Goal: Download file/media

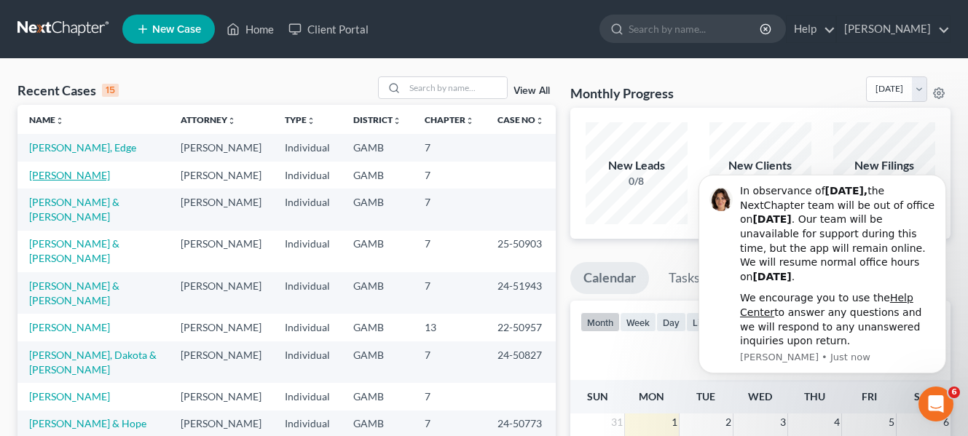
click at [59, 176] on link "[PERSON_NAME]" at bounding box center [69, 175] width 81 height 12
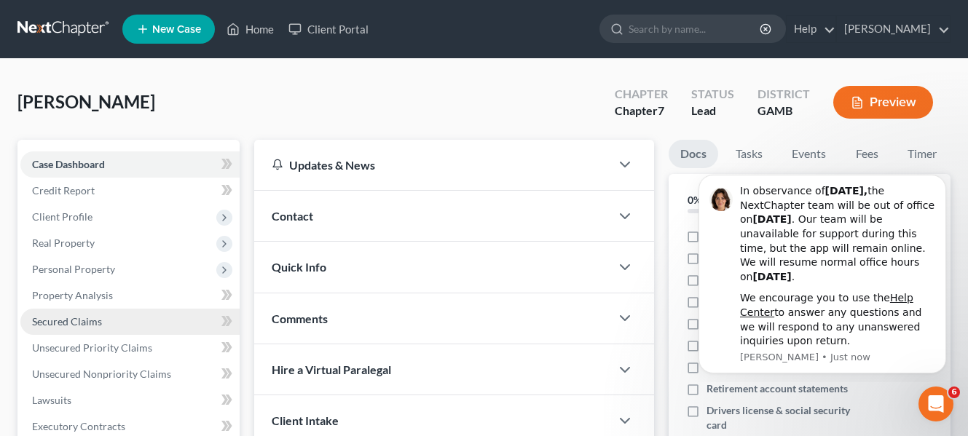
scroll to position [219, 0]
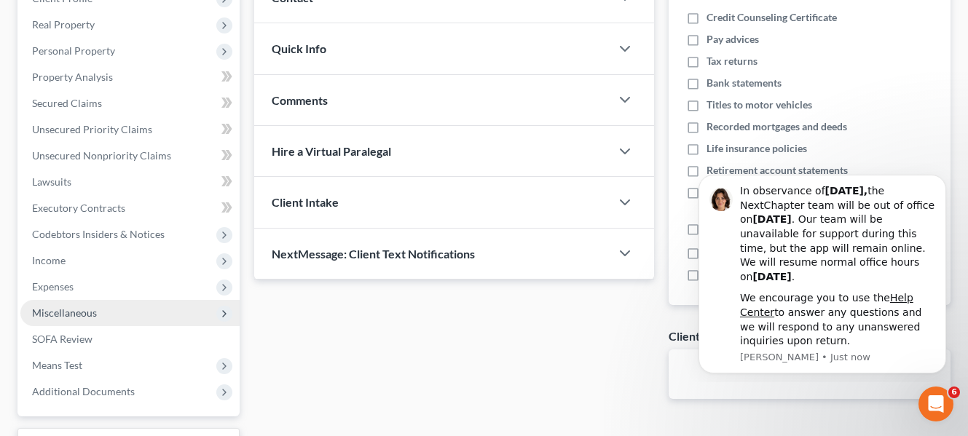
click at [94, 319] on span "Miscellaneous" at bounding box center [129, 313] width 219 height 26
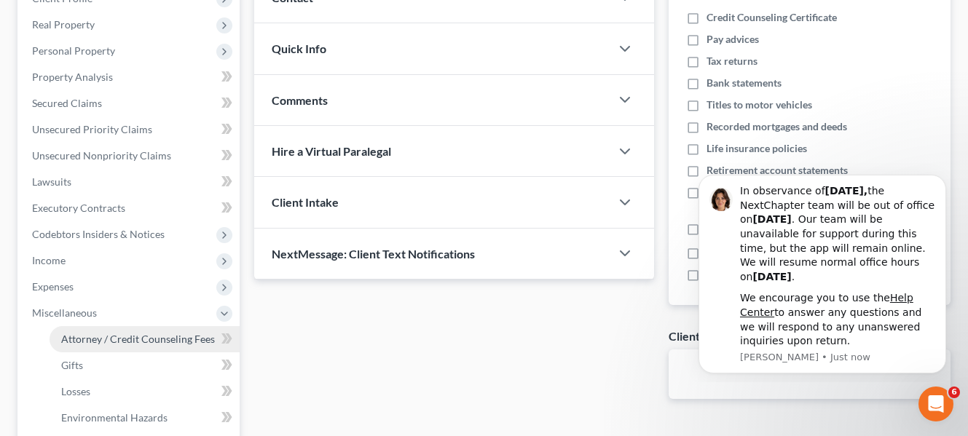
click at [109, 347] on link "Attorney / Credit Counseling Fees" at bounding box center [145, 339] width 190 height 26
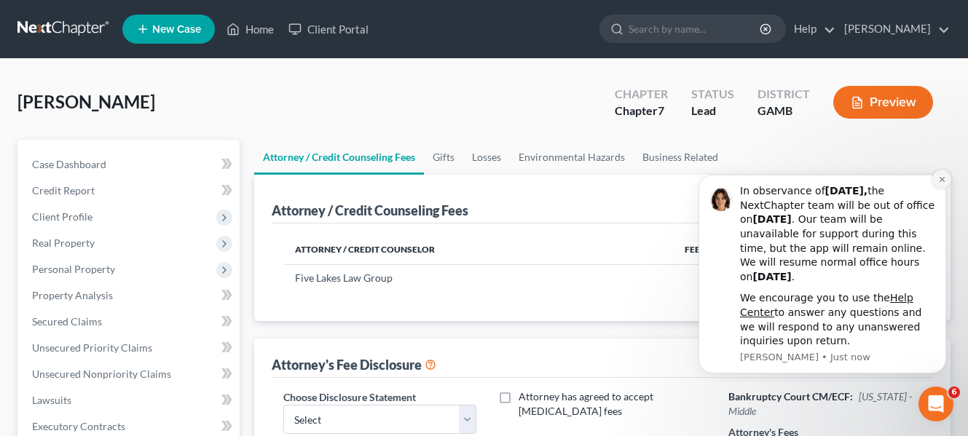
click at [947, 178] on button "Dismiss notification" at bounding box center [941, 179] width 19 height 19
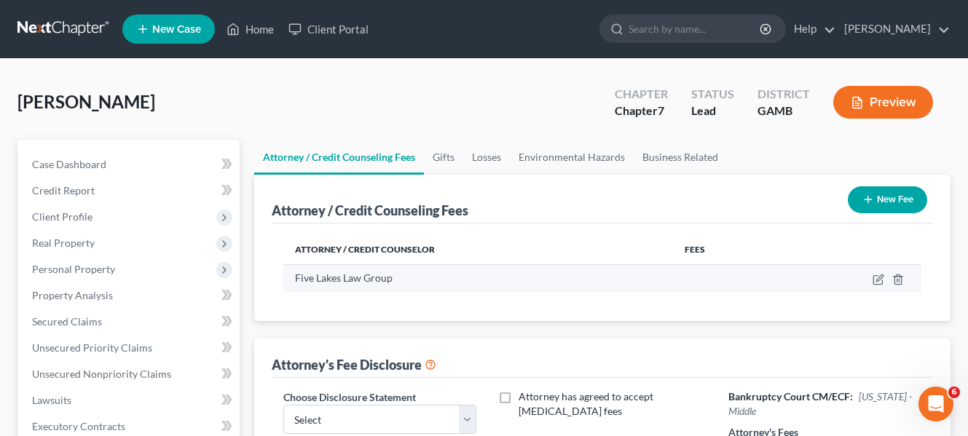
click at [405, 285] on div "Five Lakes Law Group" at bounding box center [478, 278] width 366 height 15
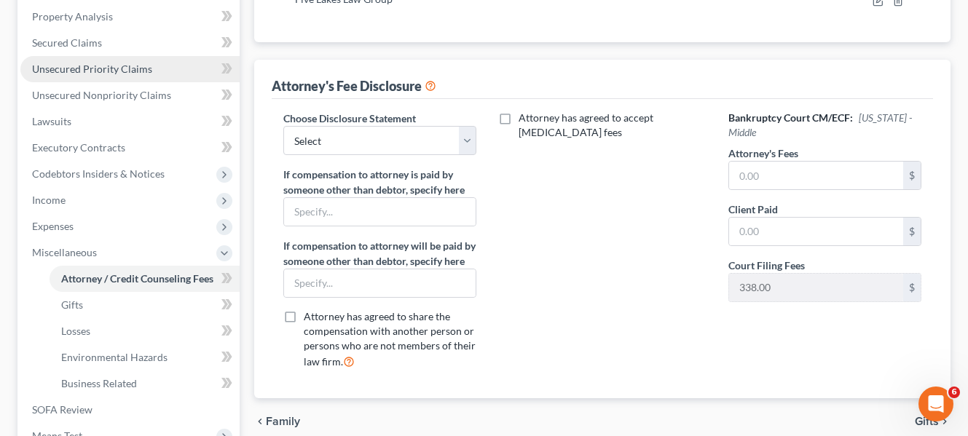
scroll to position [291, 0]
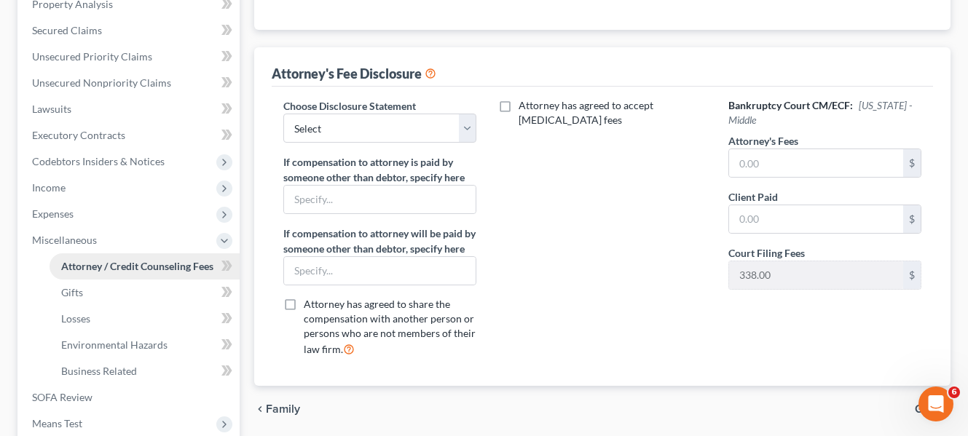
click at [176, 275] on link "Attorney / Credit Counseling Fees" at bounding box center [145, 266] width 190 height 26
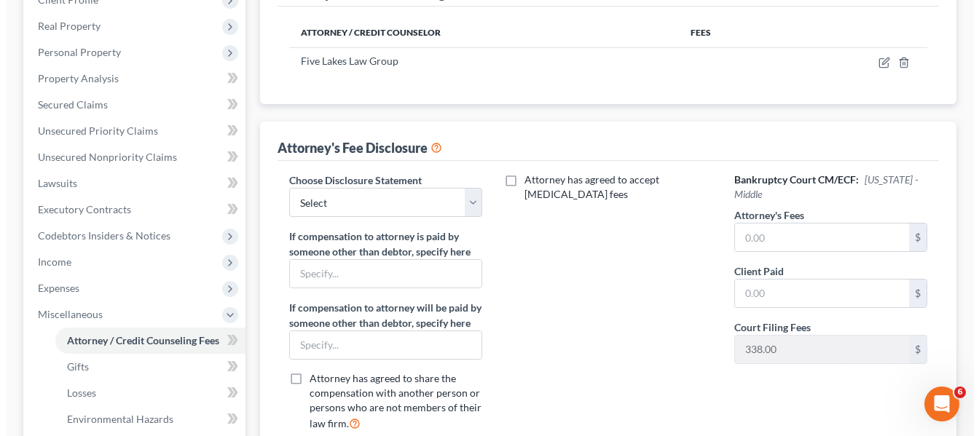
scroll to position [73, 0]
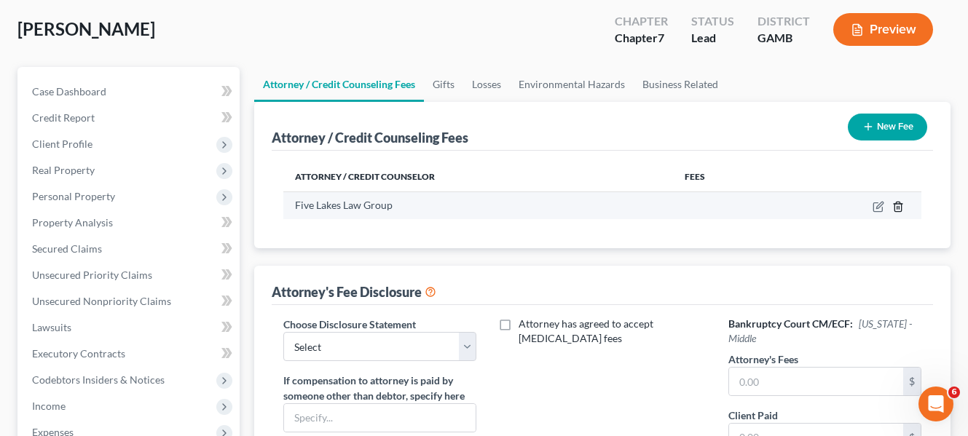
click at [901, 205] on icon "button" at bounding box center [897, 206] width 7 height 9
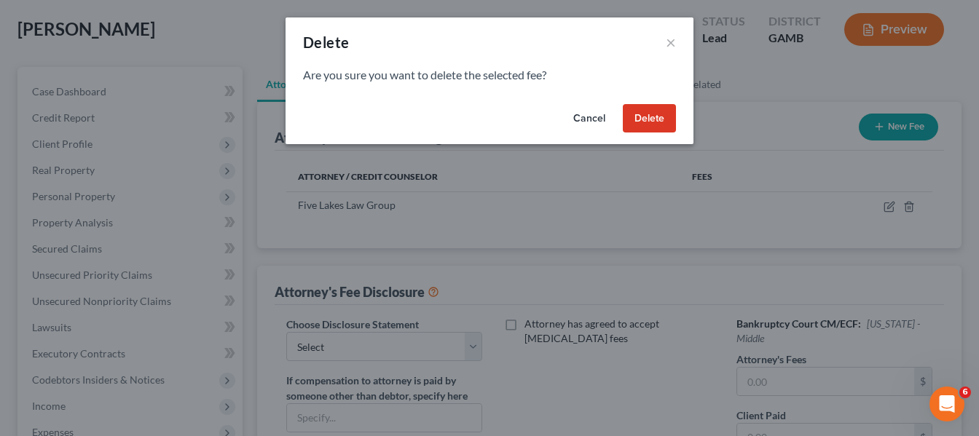
click at [581, 119] on button "Cancel" at bounding box center [589, 118] width 55 height 29
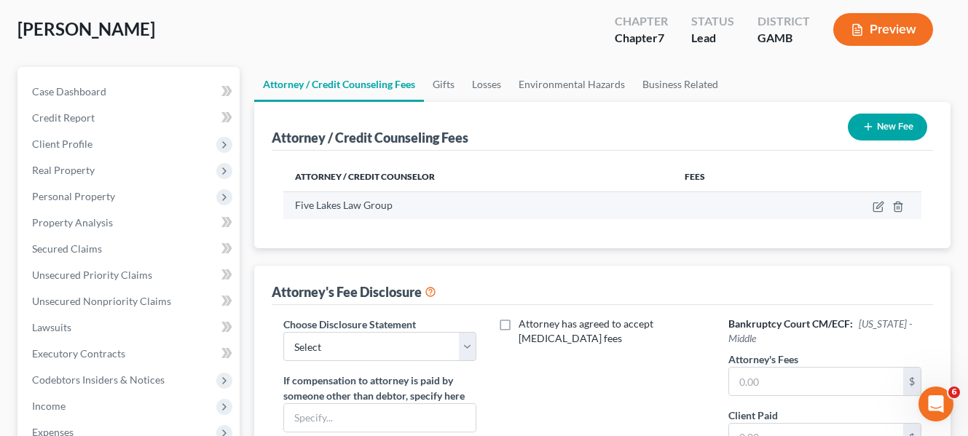
click at [414, 211] on div "Five Lakes Law Group" at bounding box center [478, 205] width 366 height 15
click at [352, 208] on span "Five Lakes Law Group" at bounding box center [344, 205] width 98 height 12
click at [872, 204] on td at bounding box center [849, 206] width 144 height 28
click at [881, 205] on icon "button" at bounding box center [879, 207] width 12 height 12
select select "39"
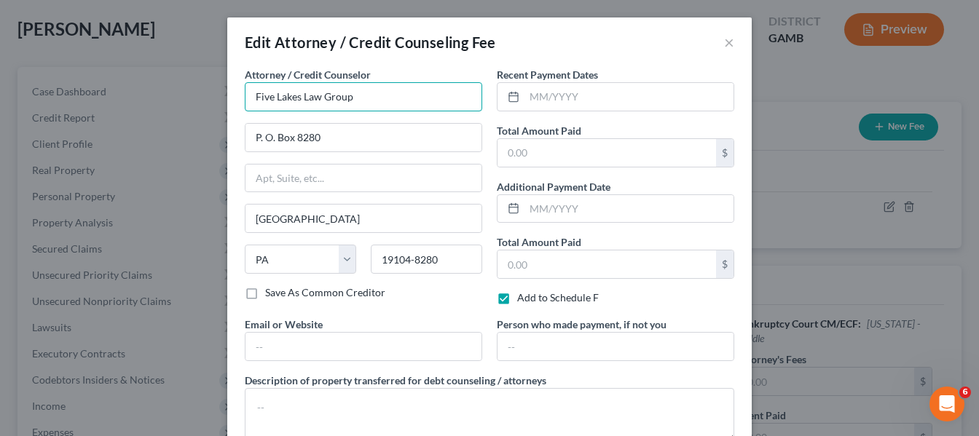
click at [415, 100] on input "Five Lakes Law Group" at bounding box center [363, 96] width 237 height 29
type input "F"
type input "d"
type input "[PERSON_NAME]"
type input "P. O. Box 12"
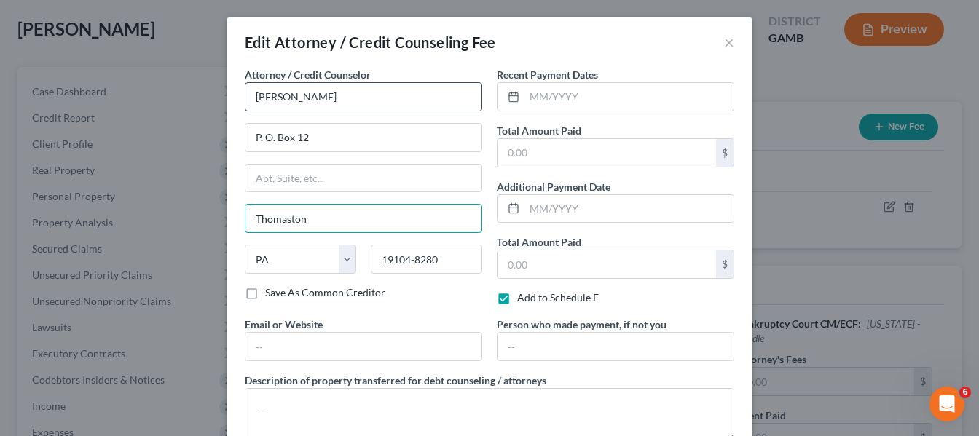
type input "Thomaston"
select select "10"
click at [455, 261] on input "19104-8280" at bounding box center [426, 259] width 111 height 29
type input "1"
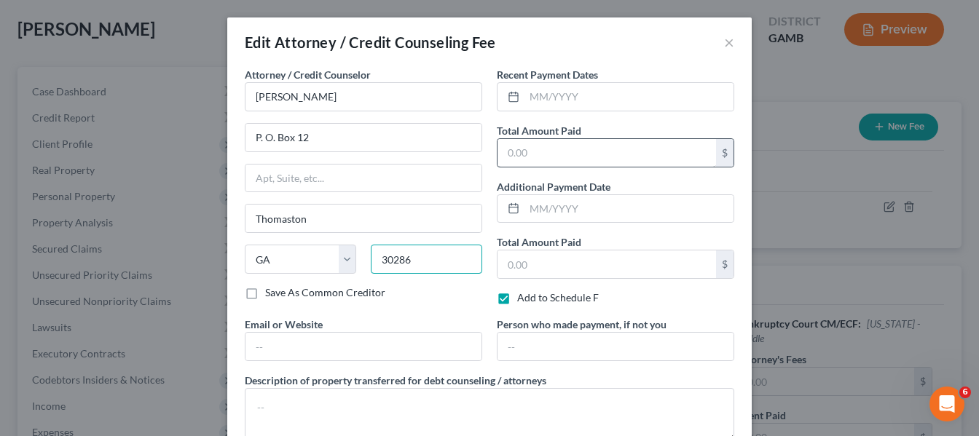
type input "30286"
click at [543, 150] on input "text" at bounding box center [606, 153] width 219 height 28
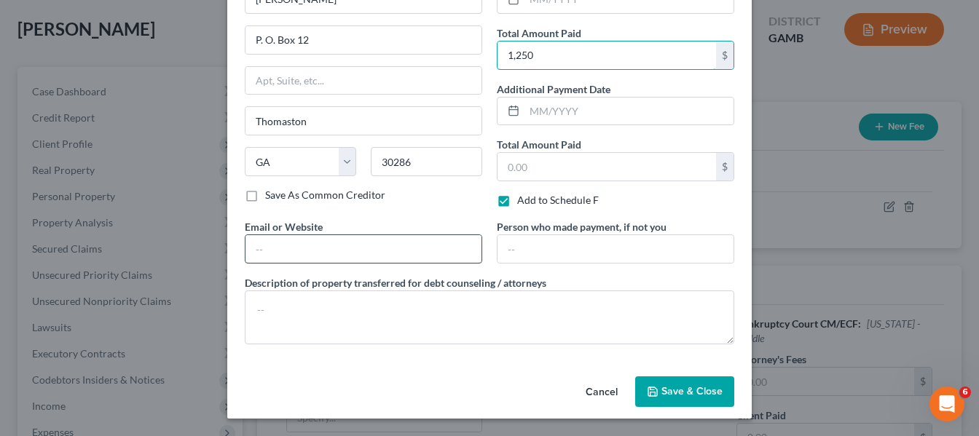
scroll to position [25, 0]
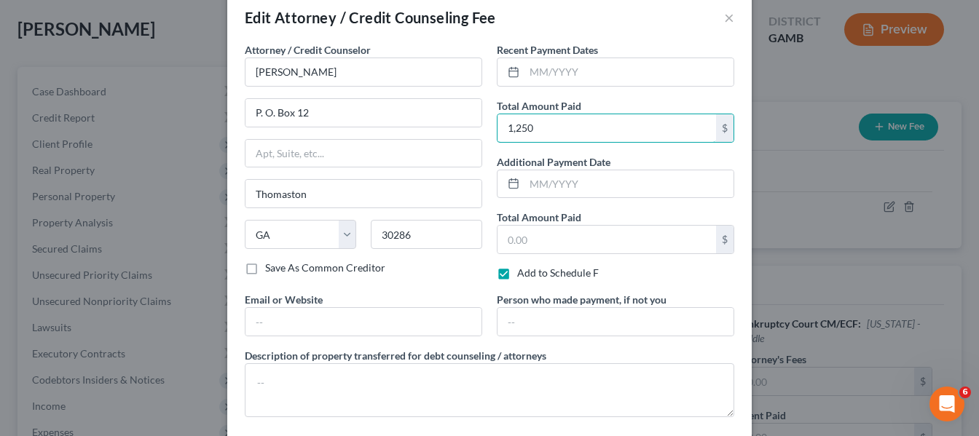
type input "1,250"
click at [517, 276] on label "Add to Schedule F" at bounding box center [558, 273] width 82 height 15
click at [523, 275] on input "Add to Schedule F" at bounding box center [527, 270] width 9 height 9
checkbox input "false"
click at [575, 237] on input "text" at bounding box center [606, 240] width 219 height 28
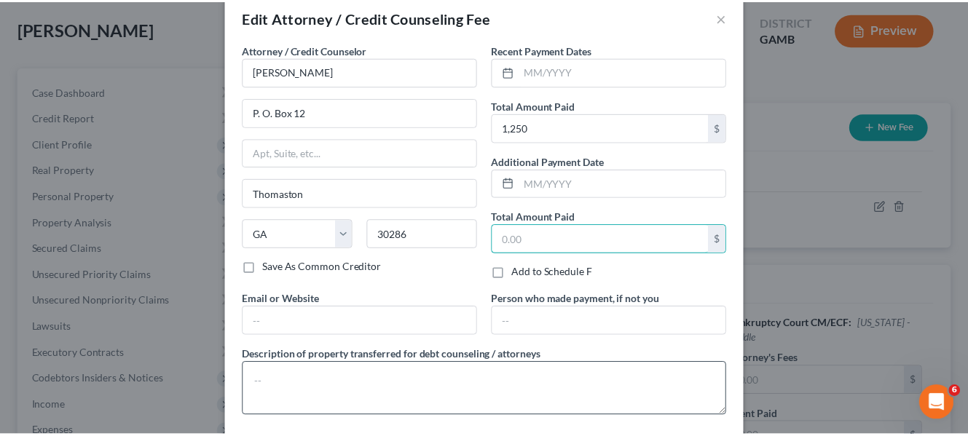
scroll to position [98, 0]
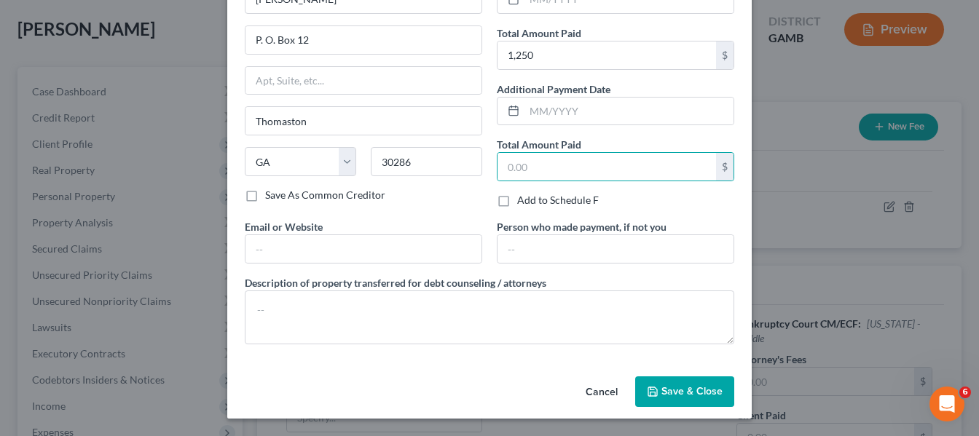
click at [677, 390] on span "Save & Close" at bounding box center [691, 391] width 61 height 12
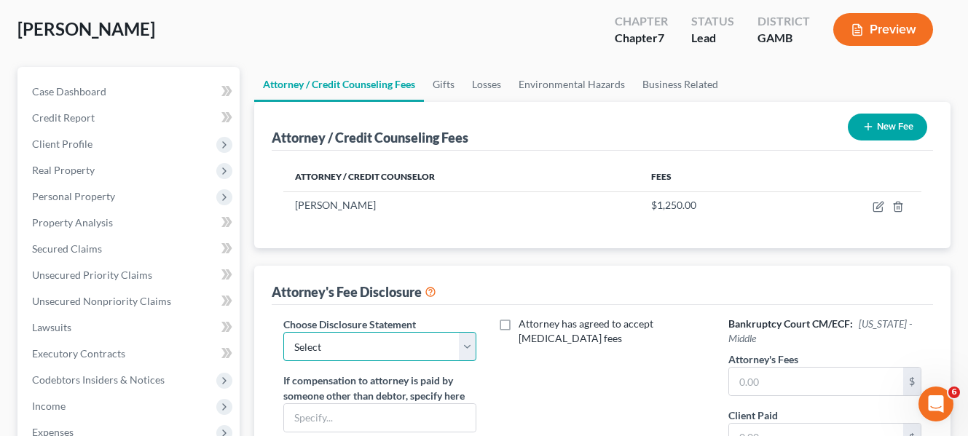
click at [470, 348] on select "Select Attorney" at bounding box center [379, 346] width 193 height 29
select select "0"
click at [283, 332] on select "Select Attorney" at bounding box center [379, 346] width 193 height 29
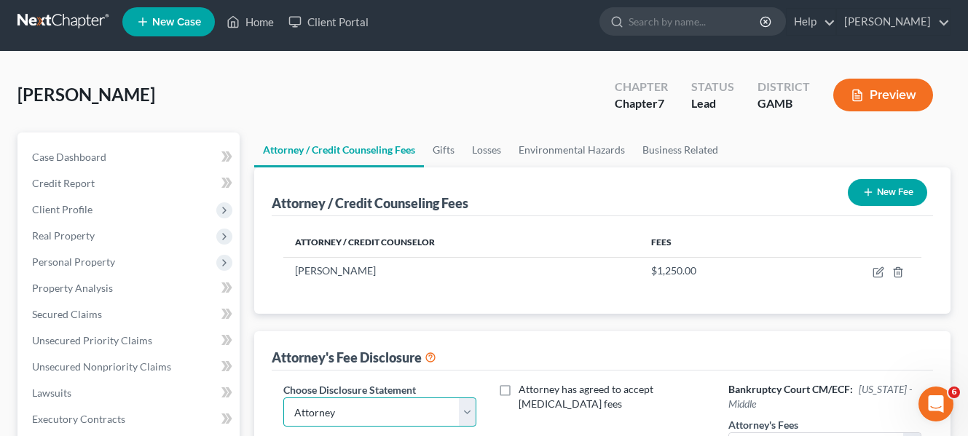
scroll to position [0, 0]
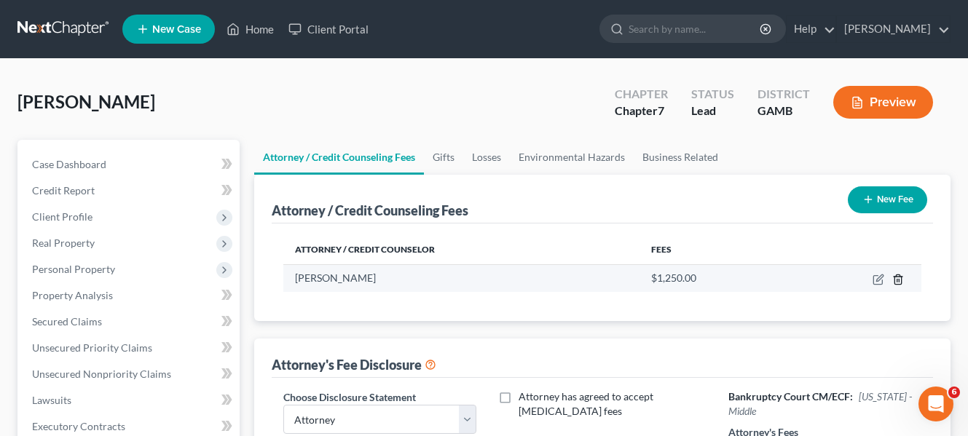
click at [893, 278] on icon "button" at bounding box center [898, 280] width 12 height 12
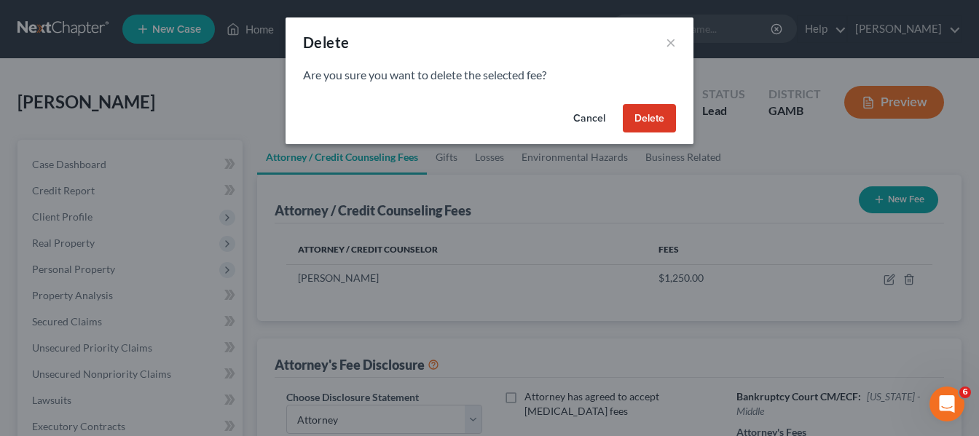
click at [639, 127] on button "Delete" at bounding box center [649, 118] width 53 height 29
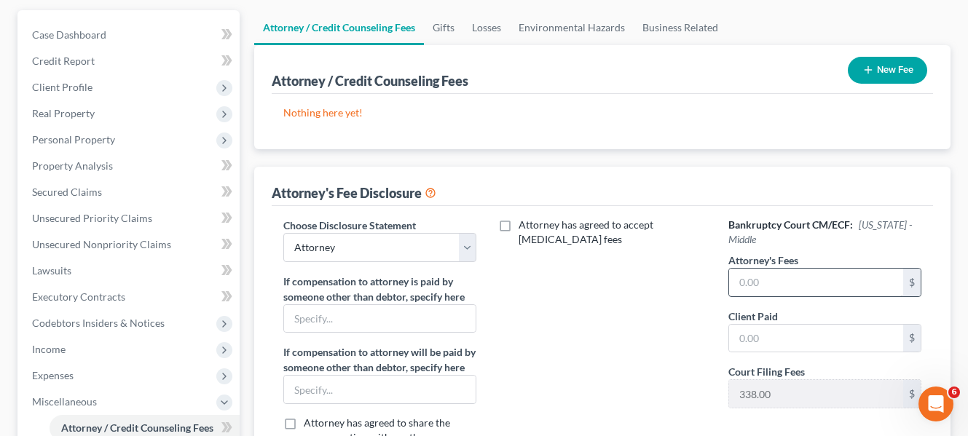
scroll to position [146, 0]
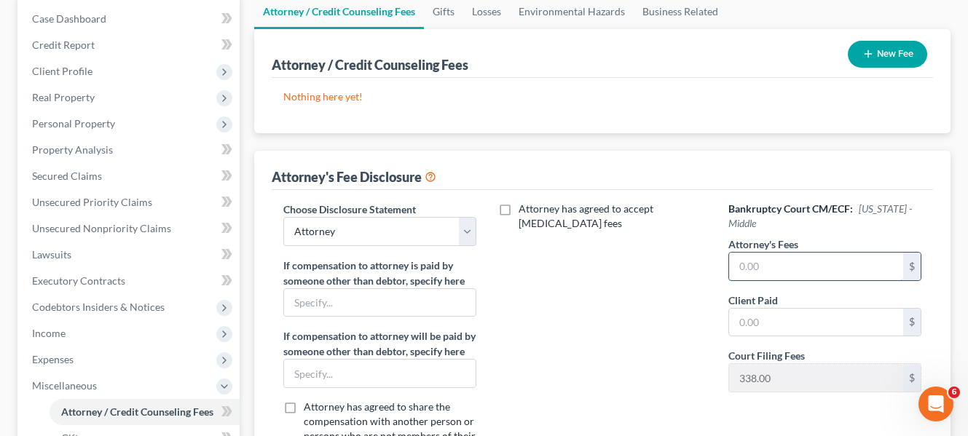
click at [796, 267] on input "text" at bounding box center [816, 267] width 174 height 28
click at [843, 331] on input "text" at bounding box center [816, 323] width 174 height 28
click at [841, 264] on input "1,250" at bounding box center [816, 267] width 174 height 28
type input "1,162"
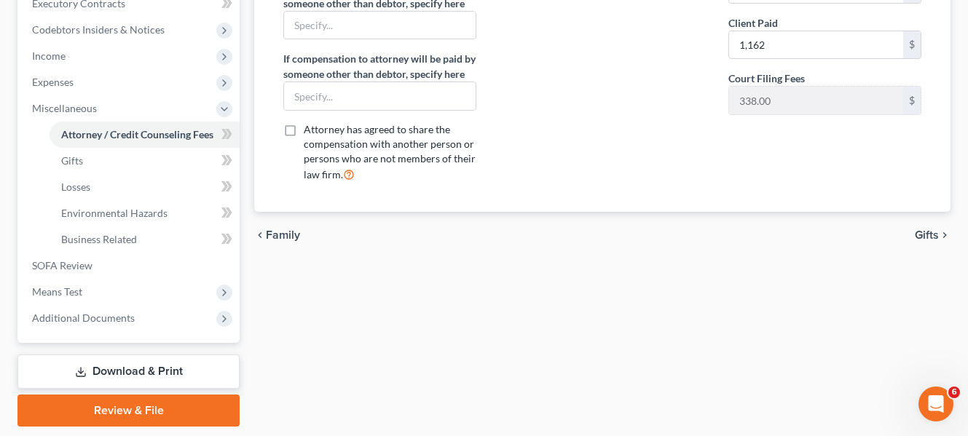
scroll to position [440, 0]
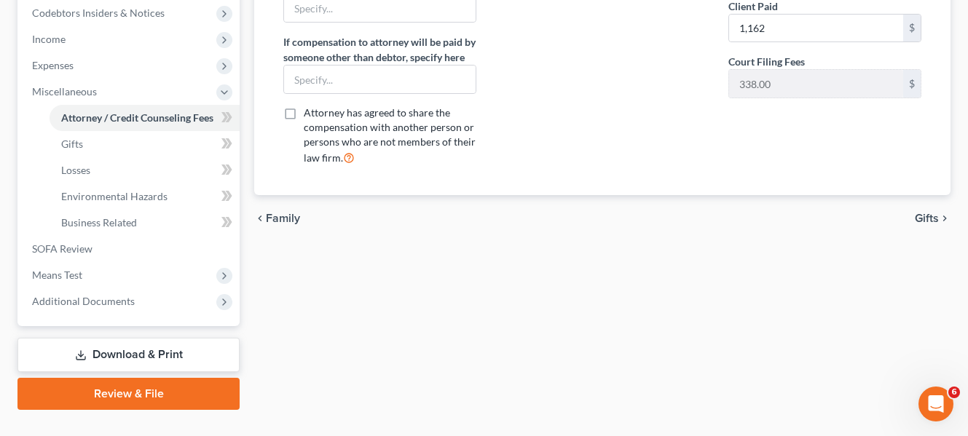
click at [921, 216] on span "Gifts" at bounding box center [927, 219] width 24 height 12
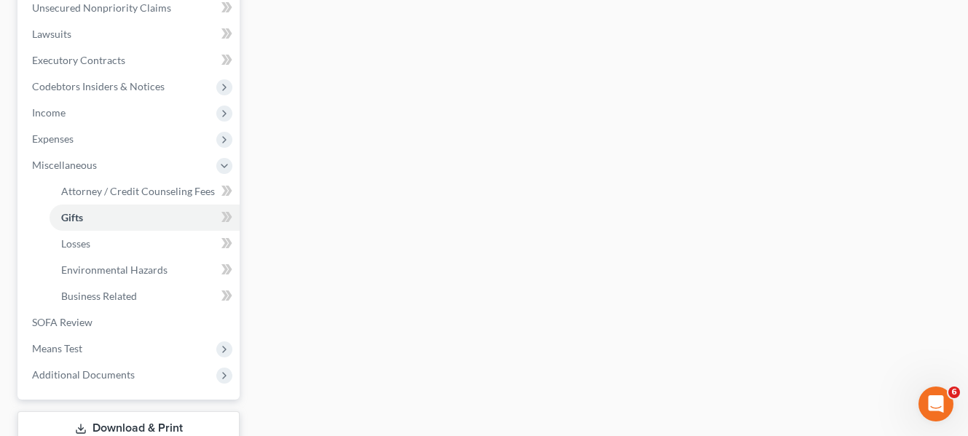
scroll to position [437, 0]
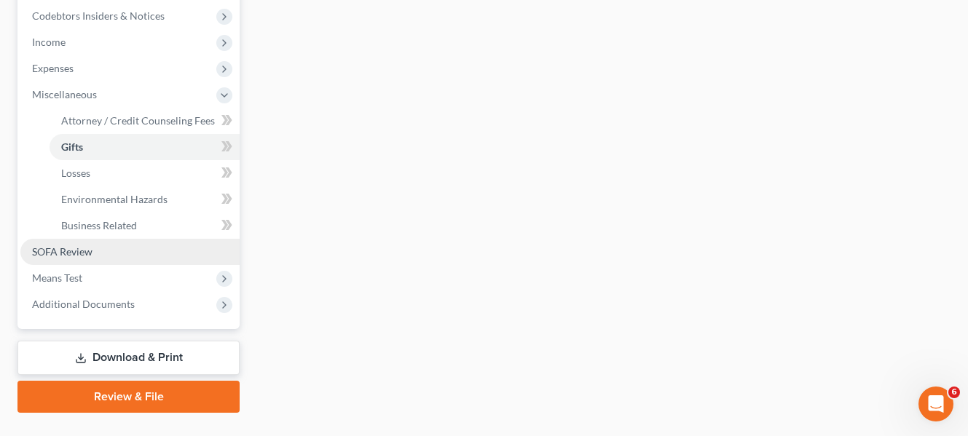
click at [68, 256] on span "SOFA Review" at bounding box center [62, 251] width 60 height 12
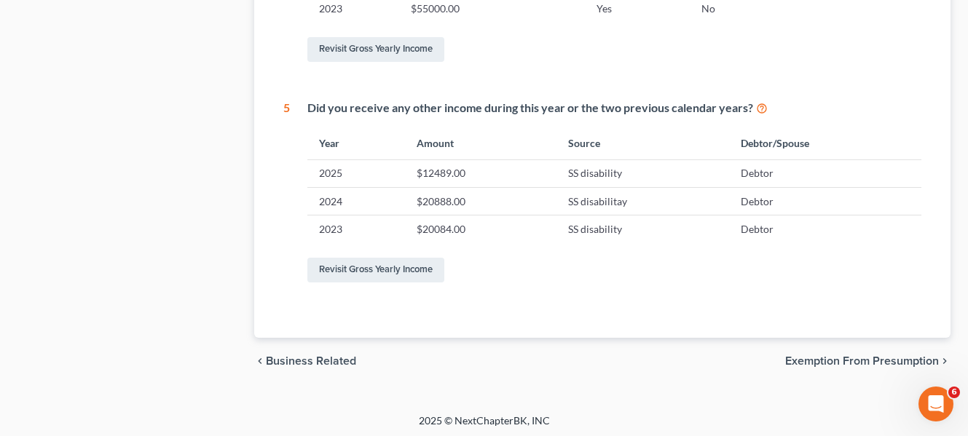
scroll to position [793, 0]
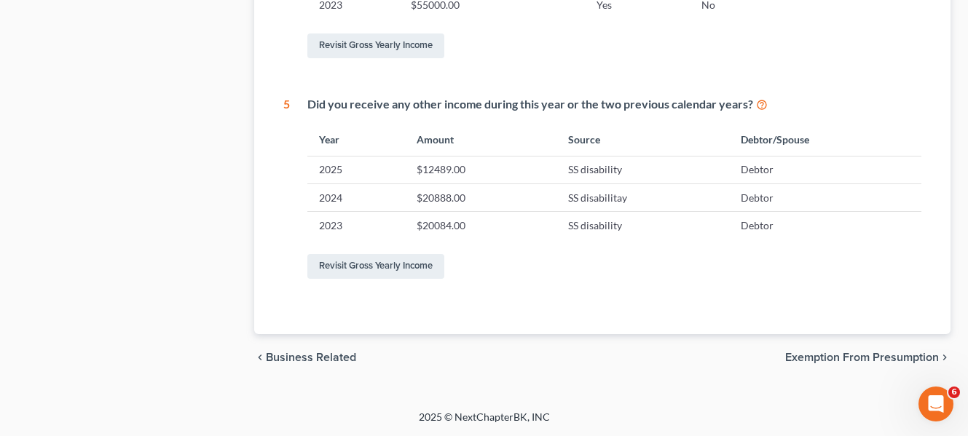
click at [905, 361] on span "Exemption from Presumption" at bounding box center [862, 358] width 154 height 12
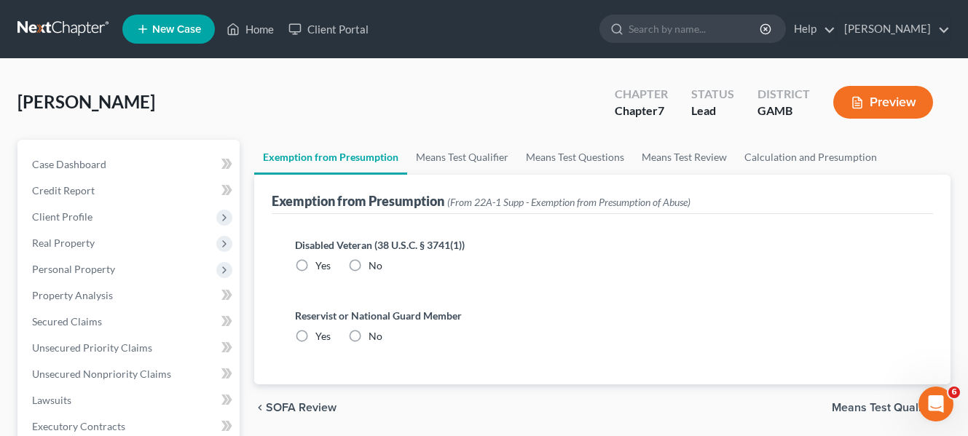
click at [369, 264] on label "No" at bounding box center [376, 266] width 14 height 15
click at [374, 264] on input "No" at bounding box center [378, 263] width 9 height 9
radio input "true"
click at [369, 335] on label "No" at bounding box center [376, 336] width 14 height 15
click at [374, 335] on input "No" at bounding box center [378, 333] width 9 height 9
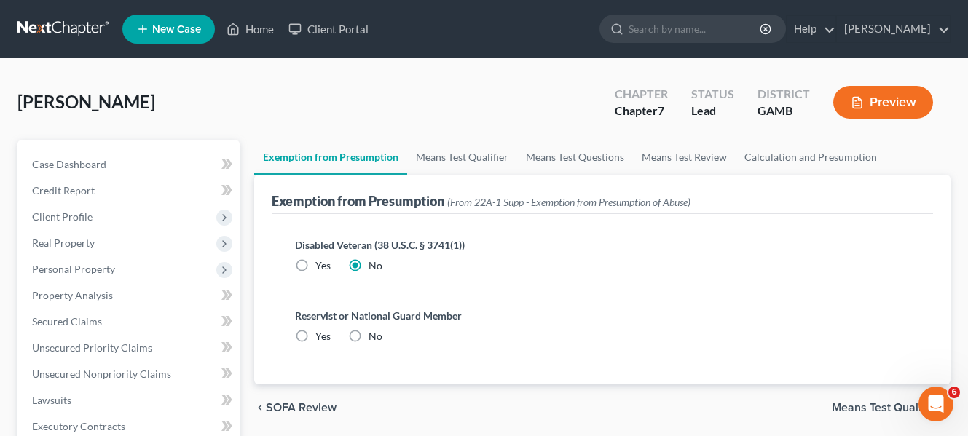
radio input "true"
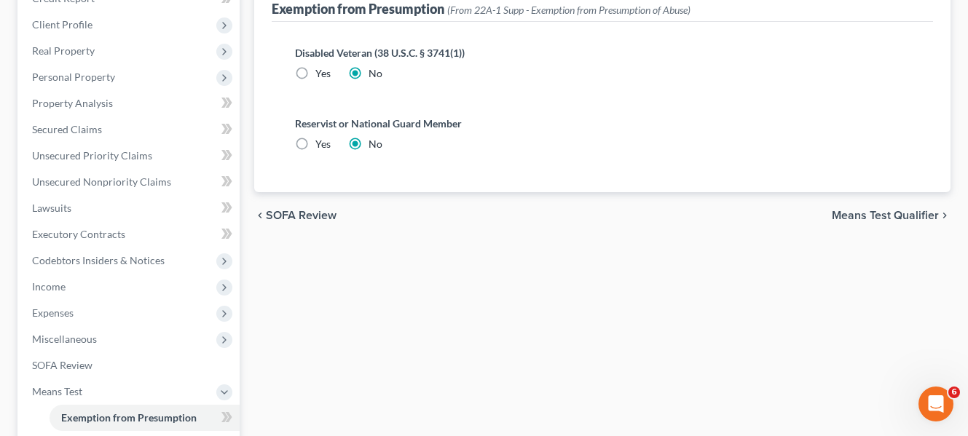
scroll to position [219, 0]
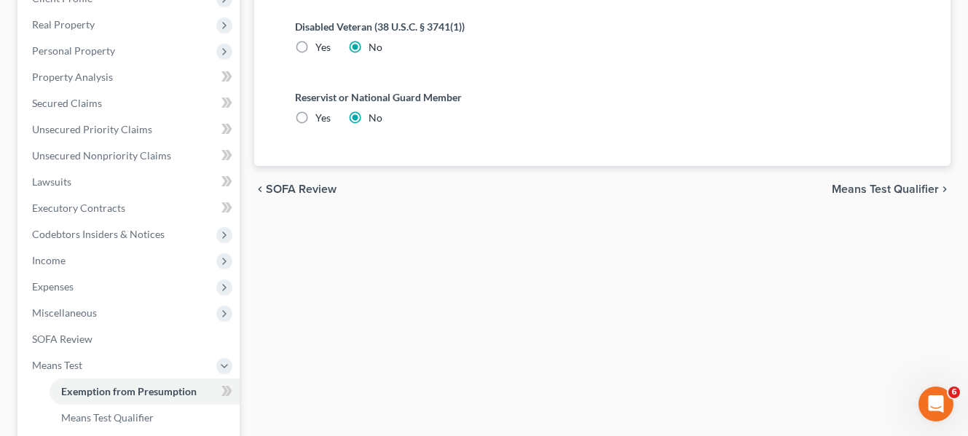
click at [882, 192] on span "Means Test Qualifier" at bounding box center [885, 190] width 107 height 12
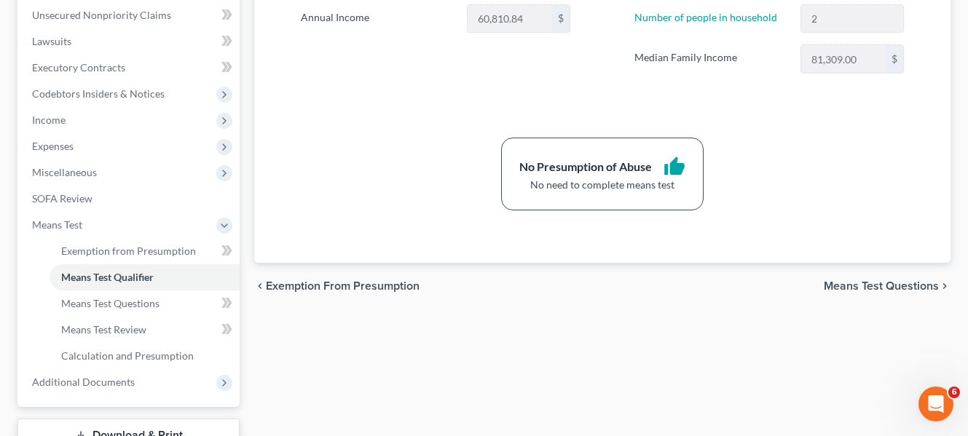
scroll to position [364, 0]
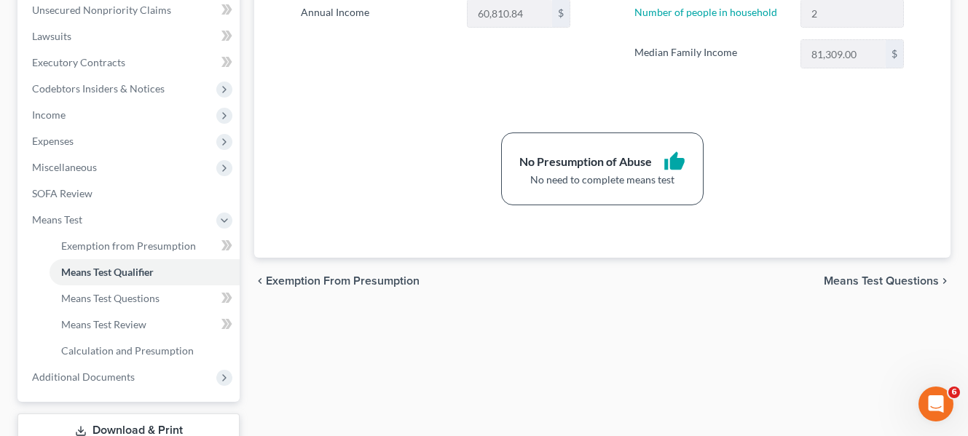
click at [897, 281] on span "Means Test Questions" at bounding box center [881, 281] width 115 height 12
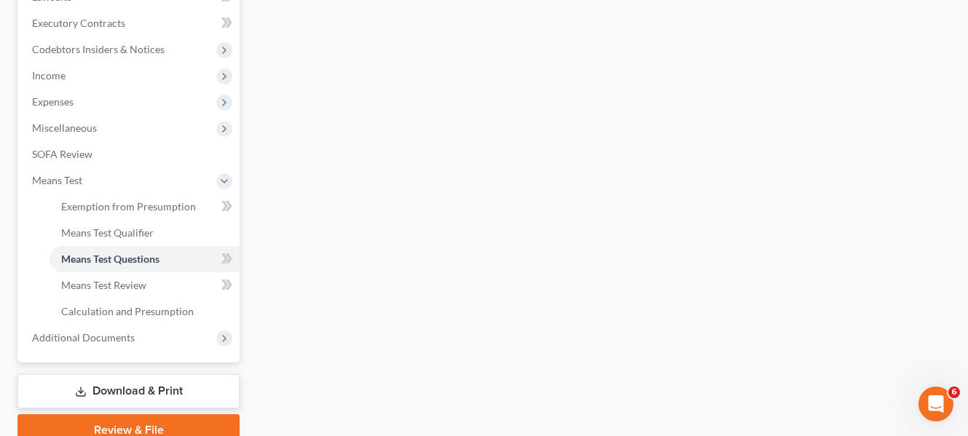
scroll to position [437, 0]
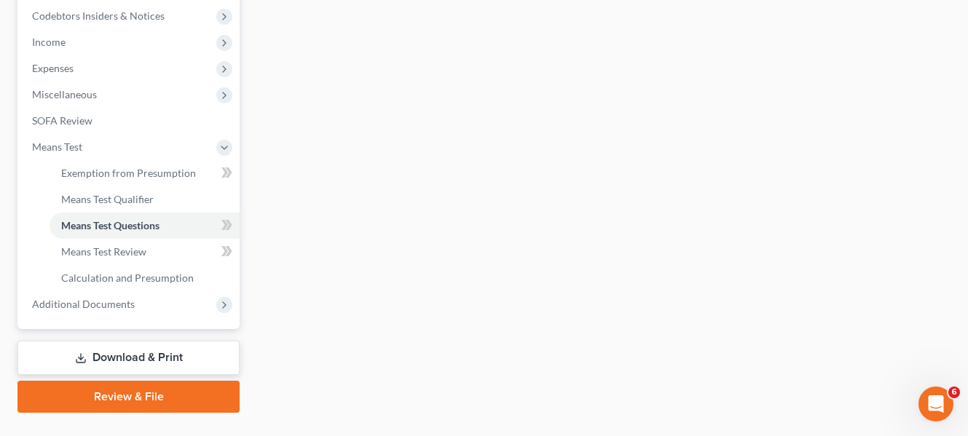
click at [130, 362] on link "Download & Print" at bounding box center [128, 358] width 222 height 34
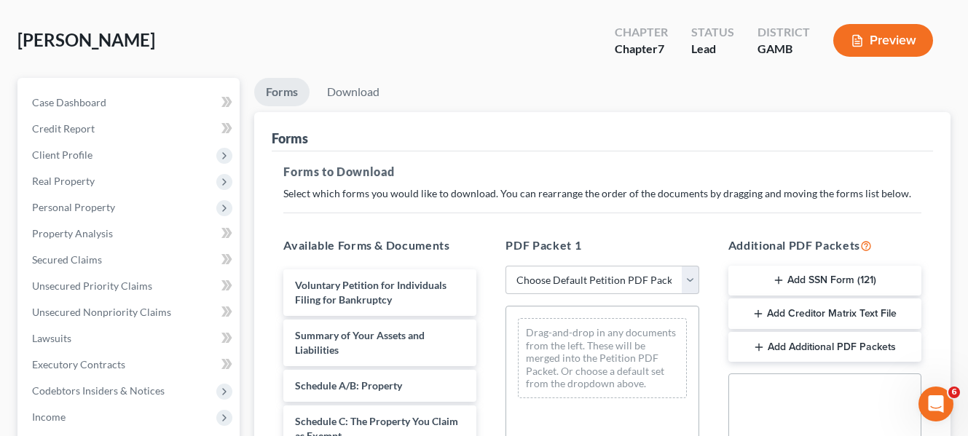
scroll to position [146, 0]
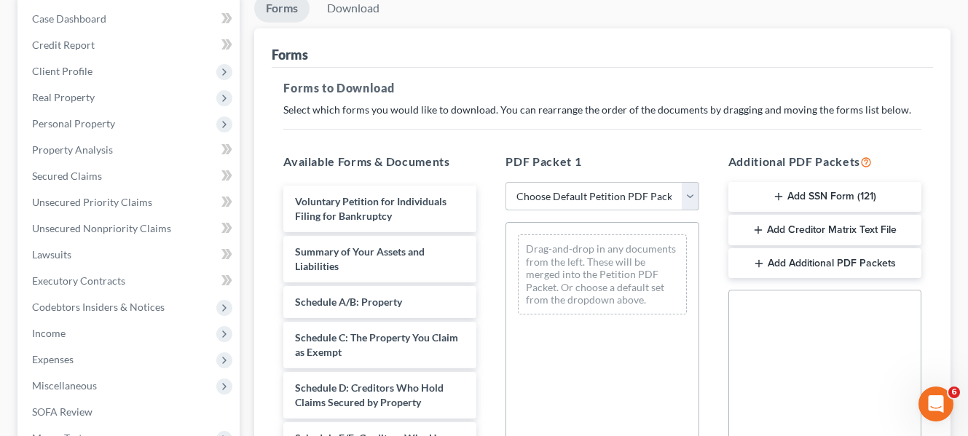
click at [687, 195] on select "Choose Default Petition PDF Packet Complete Bankruptcy Petition (all forms and …" at bounding box center [602, 196] width 193 height 29
select select "0"
click at [506, 182] on select "Choose Default Petition PDF Packet Complete Bankruptcy Petition (all forms and …" at bounding box center [602, 196] width 193 height 29
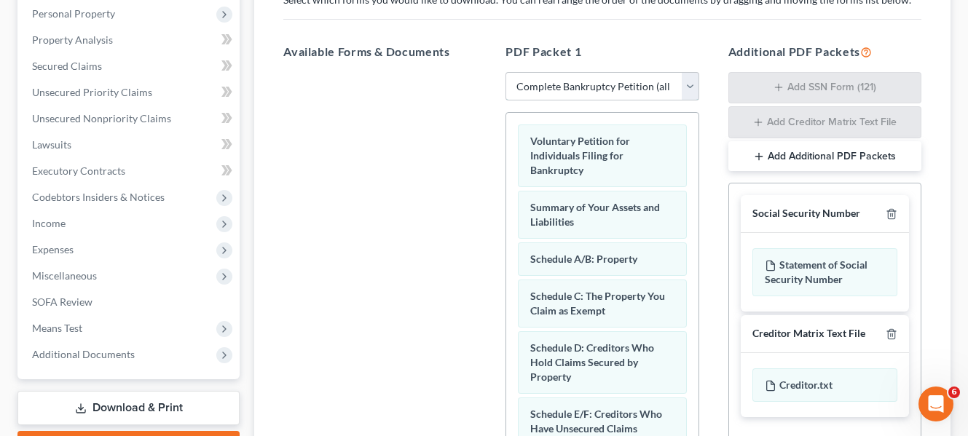
scroll to position [291, 0]
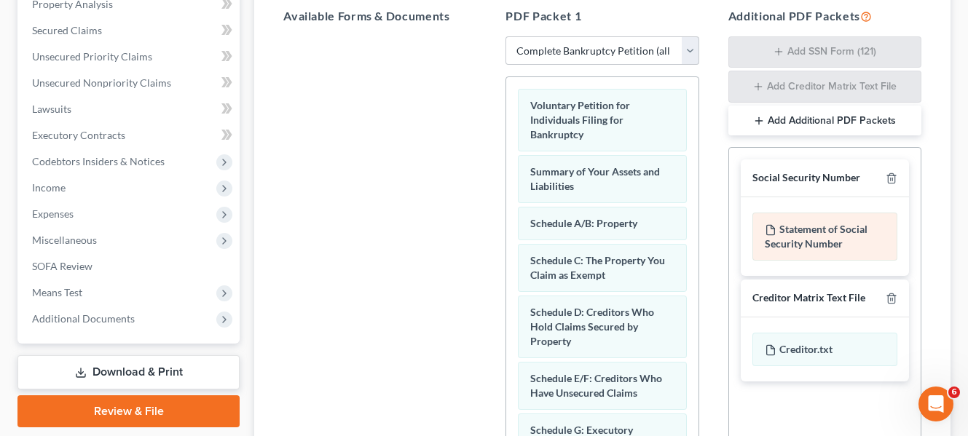
click at [823, 249] on div "Statement of Social Security Number" at bounding box center [824, 237] width 145 height 48
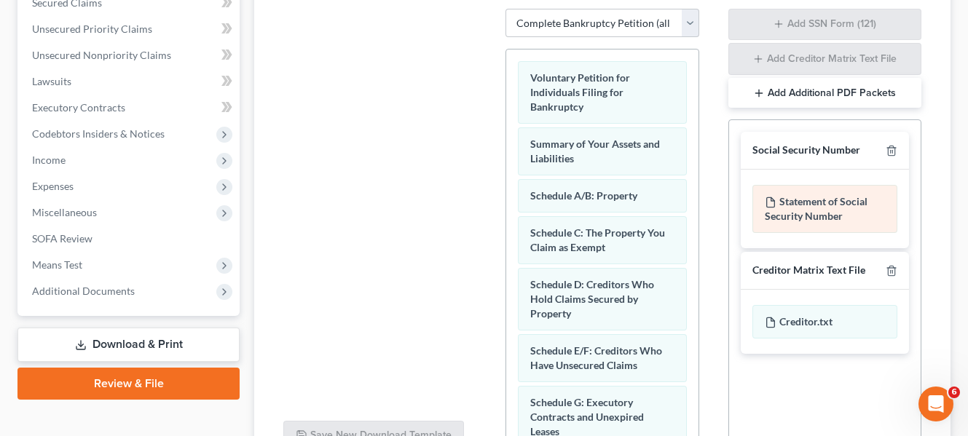
scroll to position [246, 0]
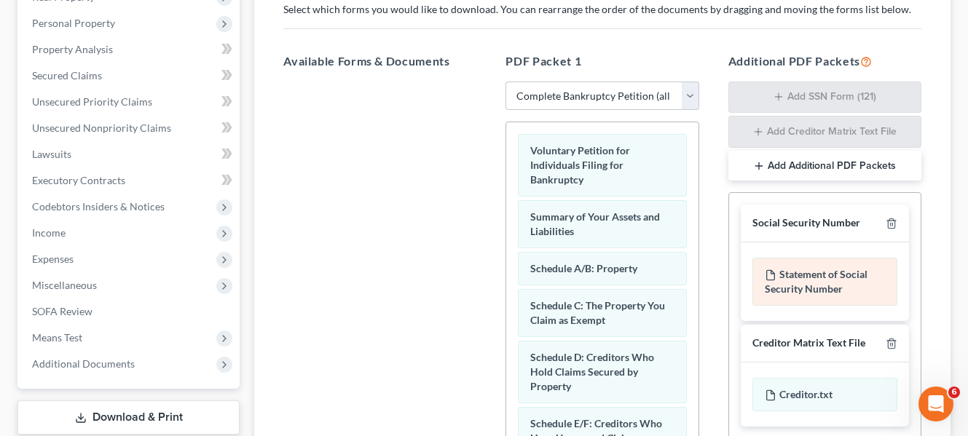
click at [798, 279] on div "Statement of Social Security Number" at bounding box center [824, 282] width 145 height 48
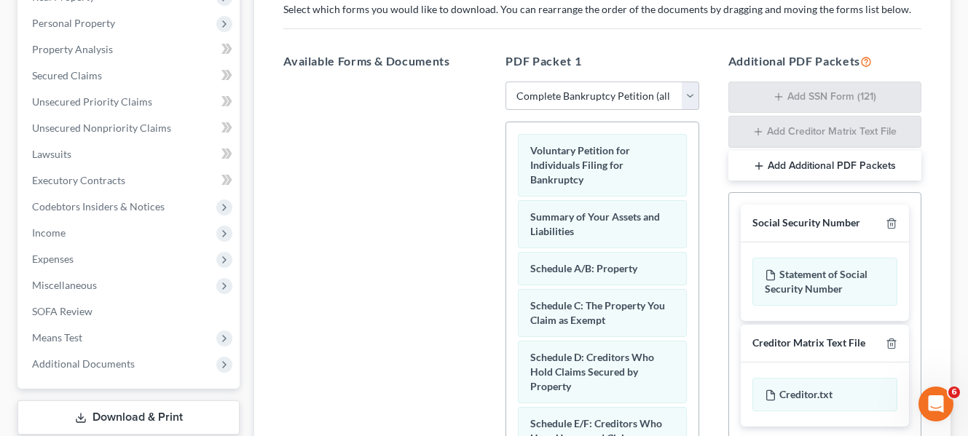
click at [806, 224] on div "Social Security Number" at bounding box center [806, 223] width 108 height 14
click at [814, 345] on div "Creditor Matrix Text File" at bounding box center [808, 344] width 113 height 14
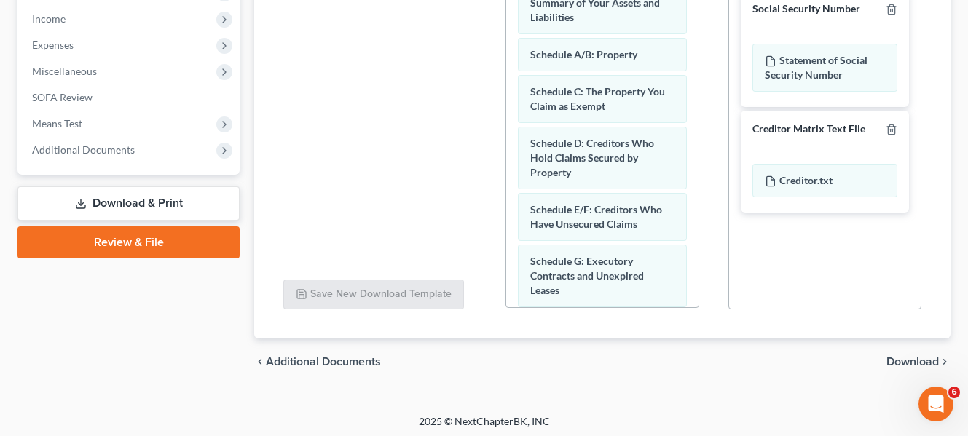
scroll to position [465, 0]
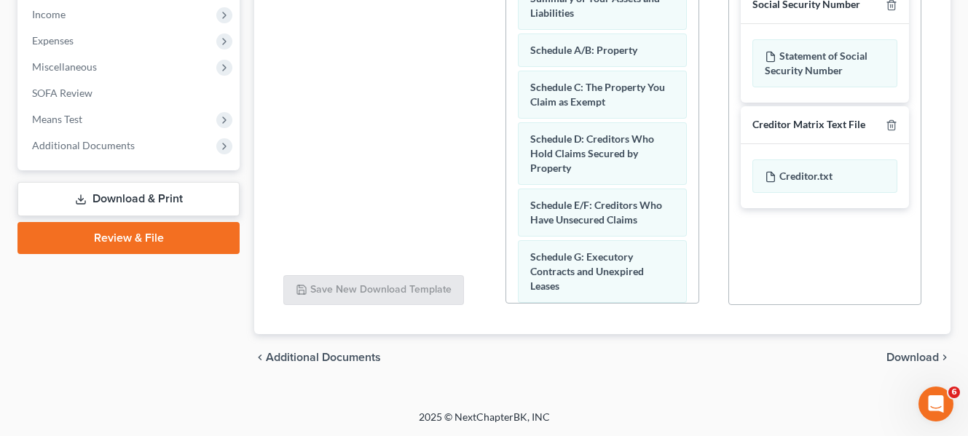
click at [911, 358] on span "Download" at bounding box center [912, 358] width 52 height 12
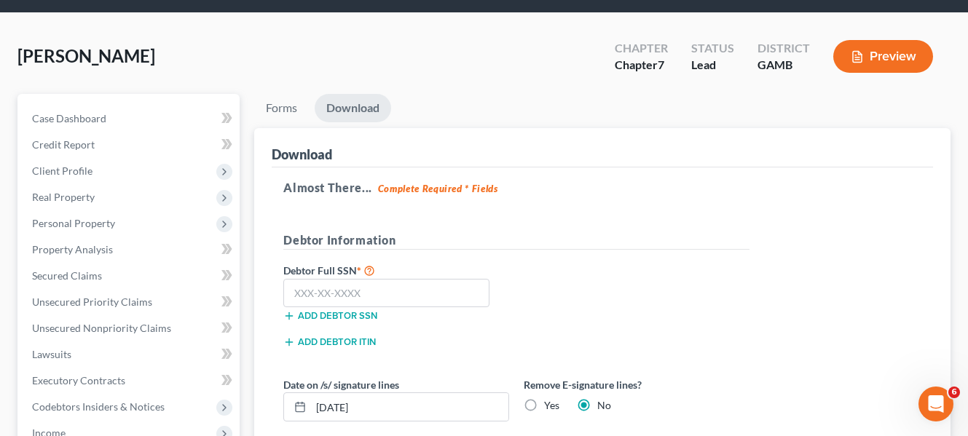
scroll to position [0, 0]
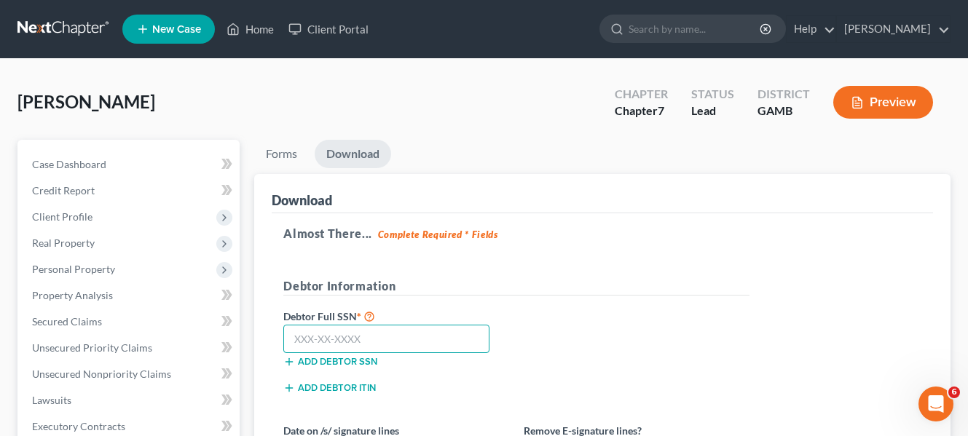
click at [379, 339] on input "text" at bounding box center [386, 339] width 206 height 29
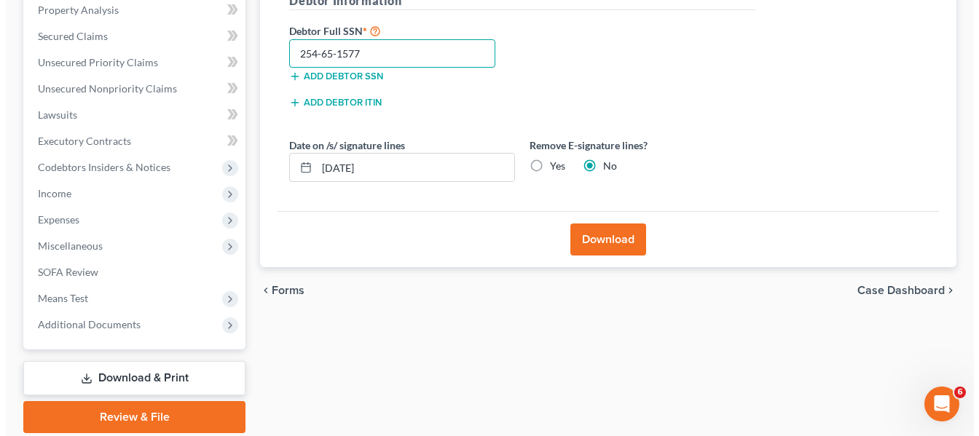
scroll to position [291, 0]
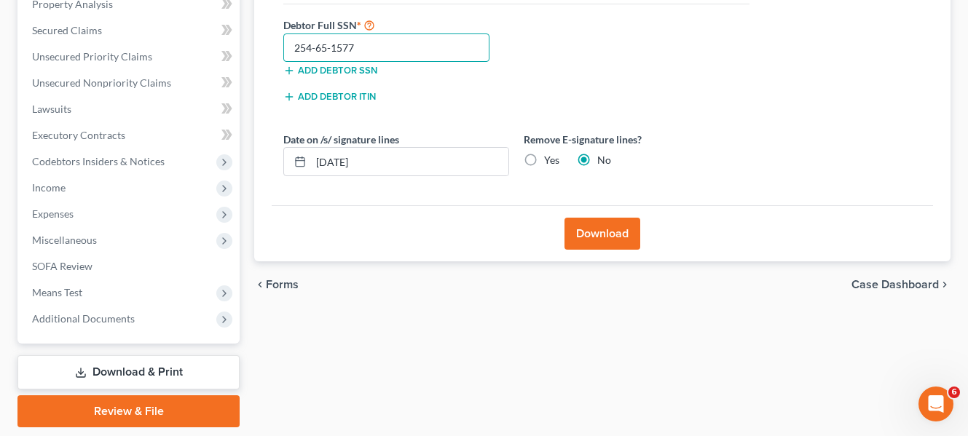
type input "254-65-1577"
click at [610, 238] on button "Download" at bounding box center [603, 234] width 76 height 32
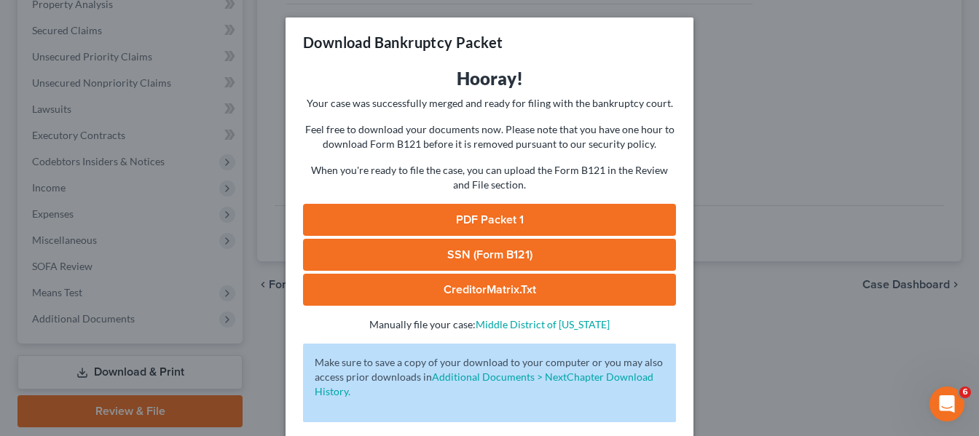
click at [486, 227] on link "PDF Packet 1" at bounding box center [489, 220] width 373 height 32
click at [511, 251] on link "SSN (Form B121)" at bounding box center [489, 255] width 373 height 32
